Goal: Feedback & Contribution: Submit feedback/report problem

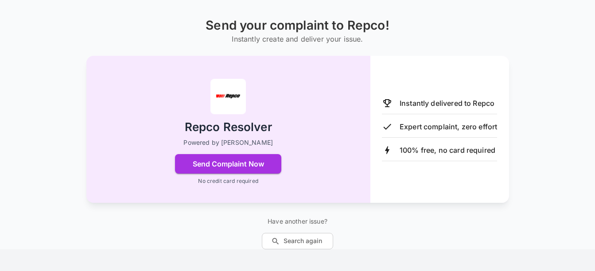
scroll to position [71, 0]
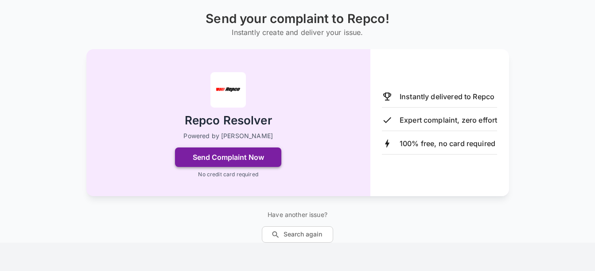
click at [214, 155] on button "Send Complaint Now" at bounding box center [228, 157] width 106 height 19
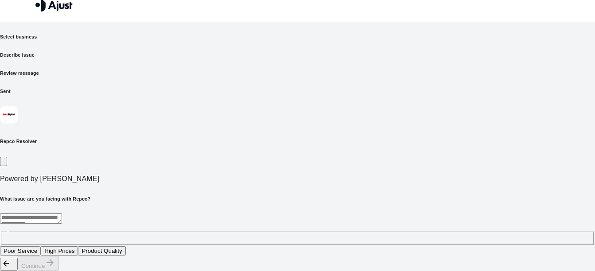
scroll to position [0, 0]
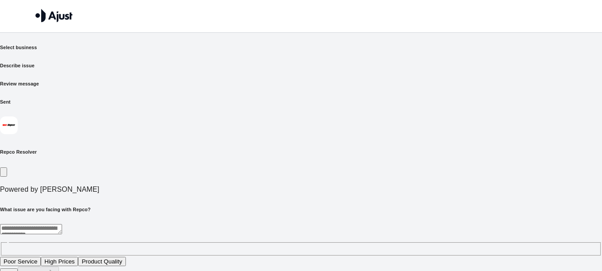
click at [62, 224] on textarea at bounding box center [31, 229] width 62 height 10
click at [41, 257] on button "Poor Service" at bounding box center [20, 261] width 41 height 9
click at [59, 267] on button "Continue" at bounding box center [38, 274] width 41 height 15
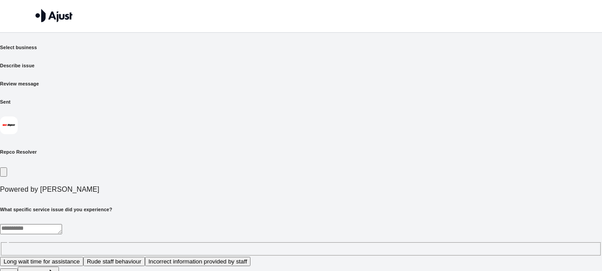
click at [145, 257] on button "Rude staff behaviour" at bounding box center [114, 261] width 62 height 9
click at [59, 267] on button "Continue" at bounding box center [38, 274] width 41 height 15
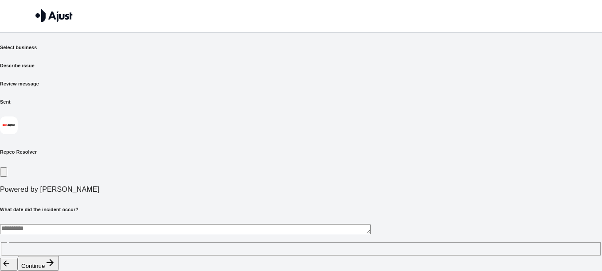
paste textarea "**********"
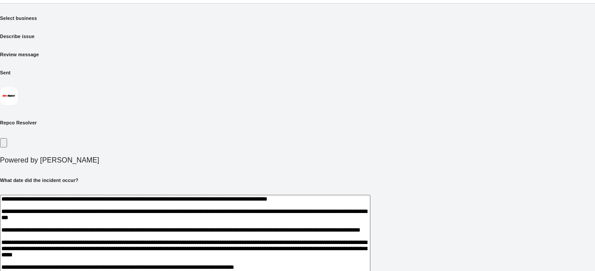
scroll to position [285, 0]
type textarea "**********"
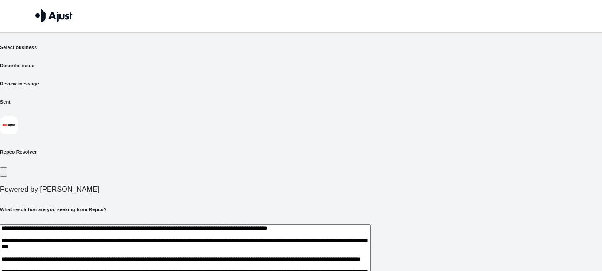
scroll to position [0, 0]
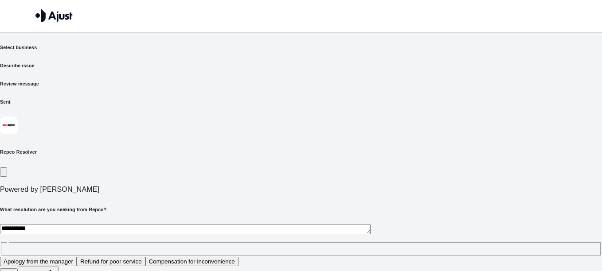
click at [59, 267] on button "Continue" at bounding box center [38, 274] width 41 height 15
